Goal: Navigation & Orientation: Find specific page/section

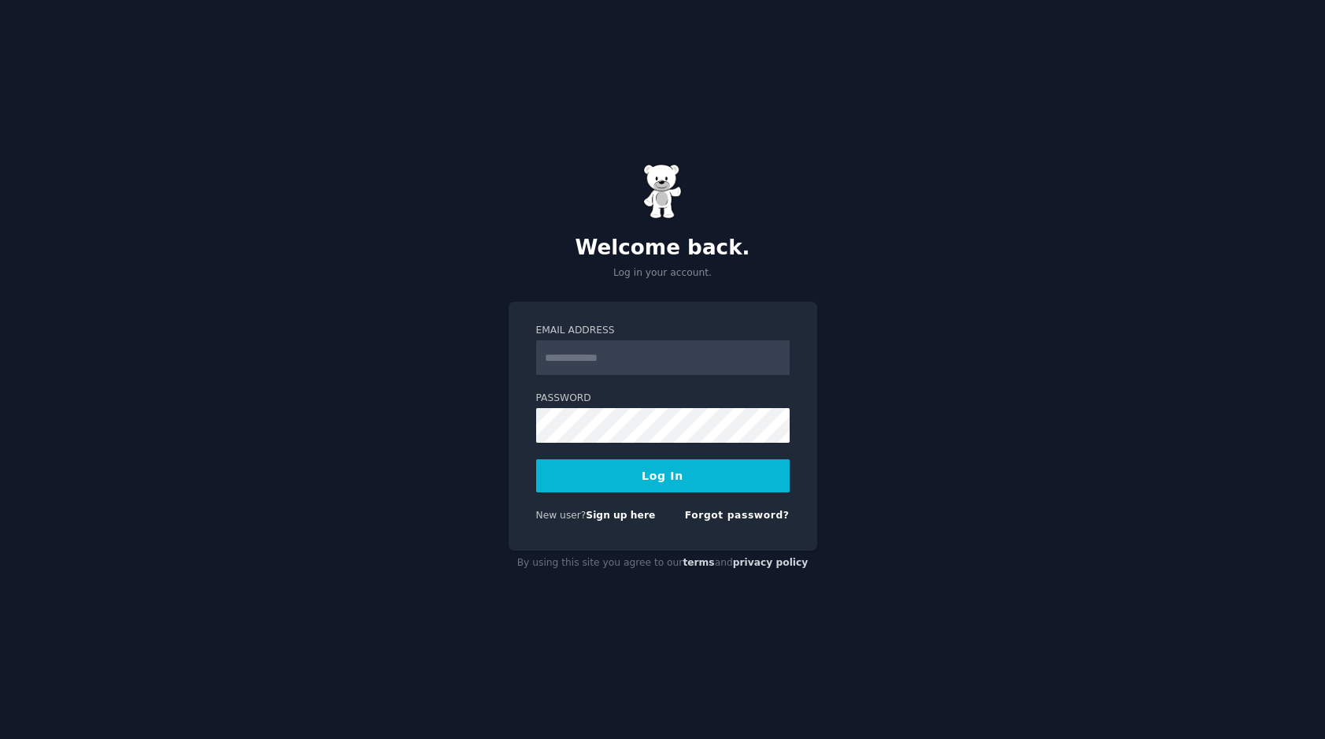
type input "**********"
click at [692, 473] on button "Log In" at bounding box center [663, 475] width 254 height 33
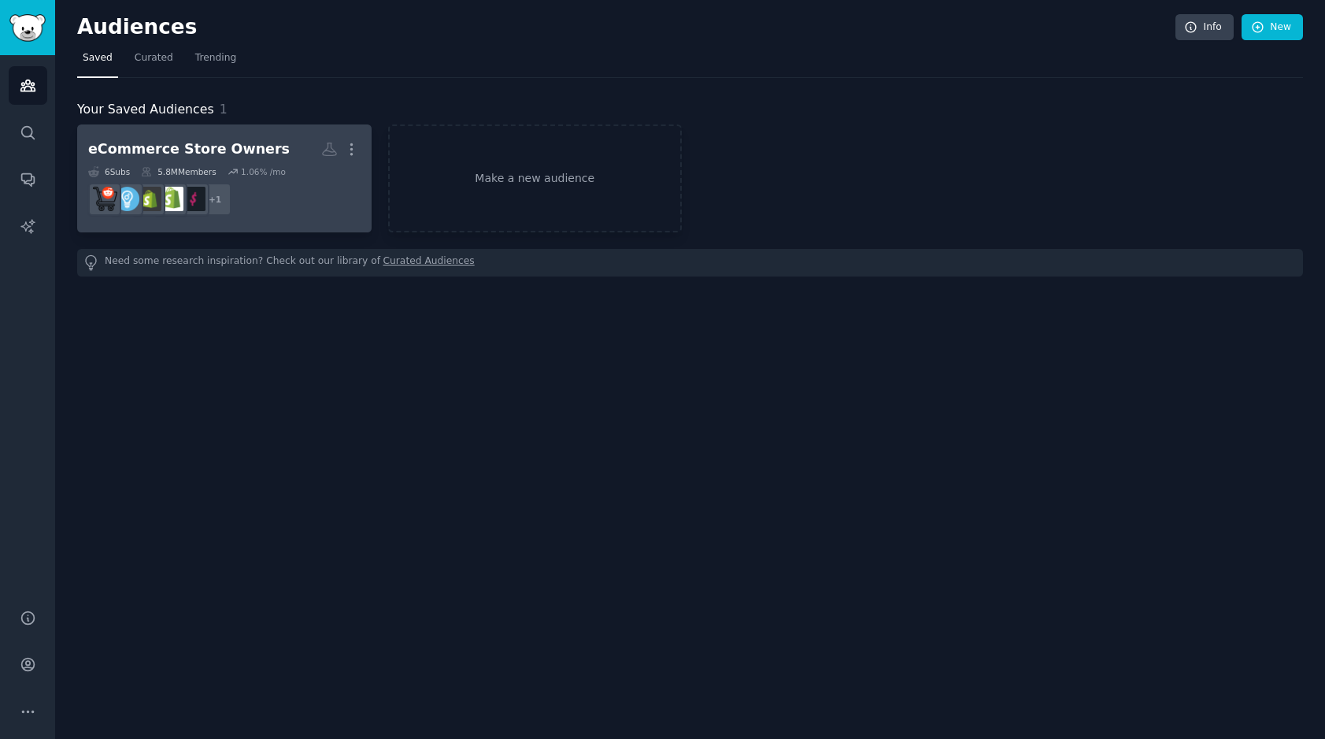
click at [182, 149] on div "eCommerce Store Owners" at bounding box center [189, 149] width 202 height 20
